Goal: Information Seeking & Learning: Check status

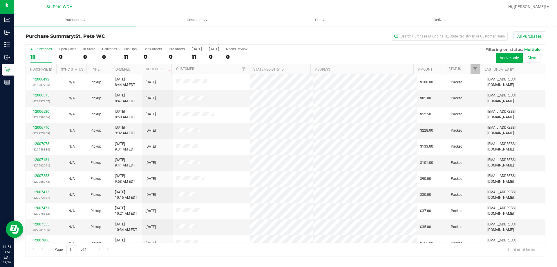
click at [187, 28] on div "Purchase Summary: St. [PERSON_NAME] WC All Purchases All Purchases 11 Open Cart…" at bounding box center [286, 144] width 544 height 237
click at [190, 24] on uib-tab-heading "Customers All customers Add a new customer All physicians" at bounding box center [197, 20] width 122 height 12
click at [187, 34] on li "All customers" at bounding box center [197, 35] width 122 height 7
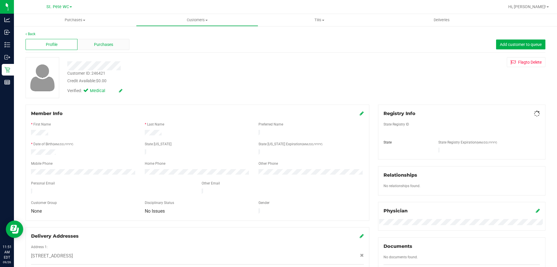
click at [108, 46] on span "Purchases" at bounding box center [103, 45] width 19 height 6
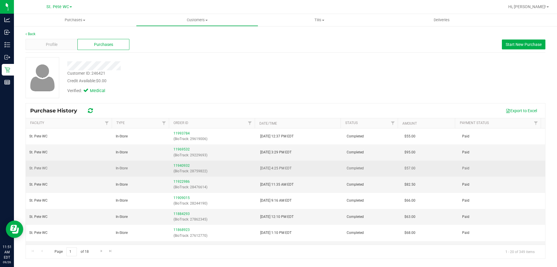
click at [312, 174] on td "[DATE] 4:25 PM EDT" at bounding box center [300, 169] width 87 height 16
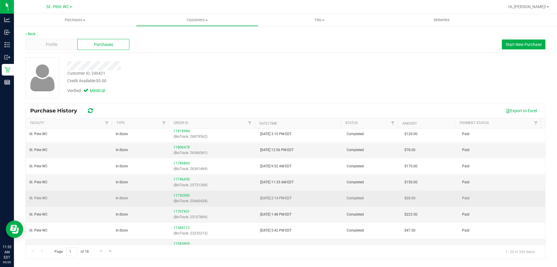
scroll to position [145, 0]
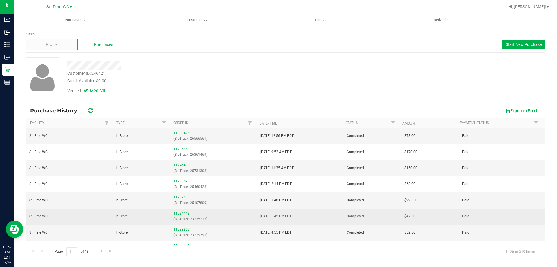
click at [298, 215] on td "[DATE] 5:42 PM EDT" at bounding box center [300, 216] width 87 height 16
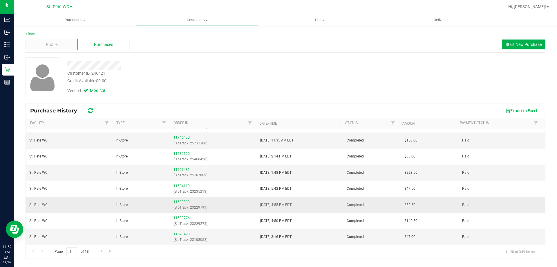
scroll to position [200, 0]
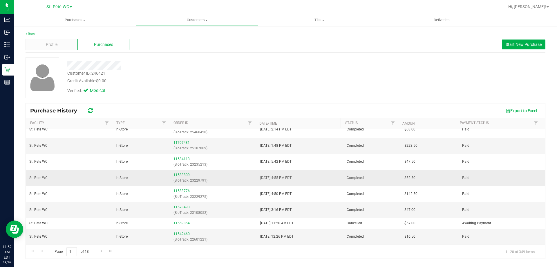
drag, startPoint x: 292, startPoint y: 179, endPoint x: 270, endPoint y: 178, distance: 22.4
click at [270, 178] on span "[DATE] 4:55 PM EDT" at bounding box center [275, 178] width 31 height 6
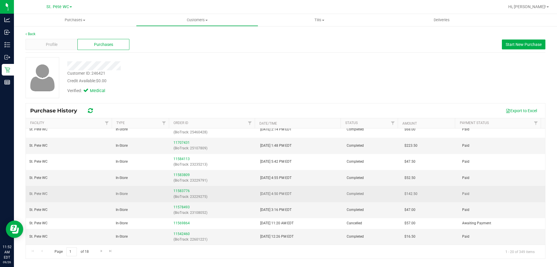
drag, startPoint x: 294, startPoint y: 190, endPoint x: 268, endPoint y: 193, distance: 26.6
click at [268, 193] on td "[DATE] 4:50 PM EDT" at bounding box center [300, 194] width 87 height 16
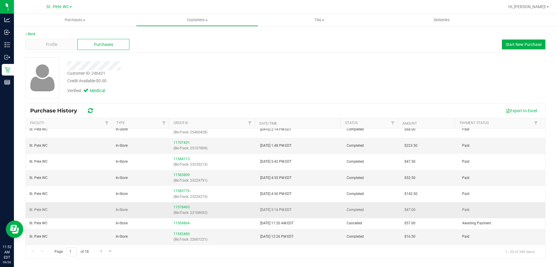
click at [308, 215] on td "[DATE] 3:16 PM EDT" at bounding box center [300, 210] width 87 height 16
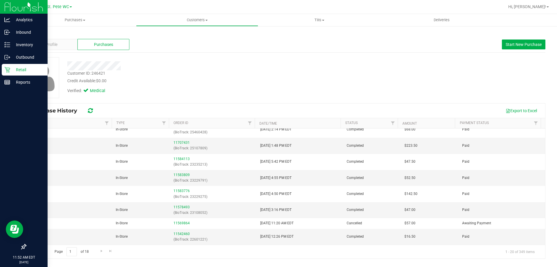
click at [15, 73] on div "Retail" at bounding box center [25, 70] width 46 height 12
